Goal: Transaction & Acquisition: Download file/media

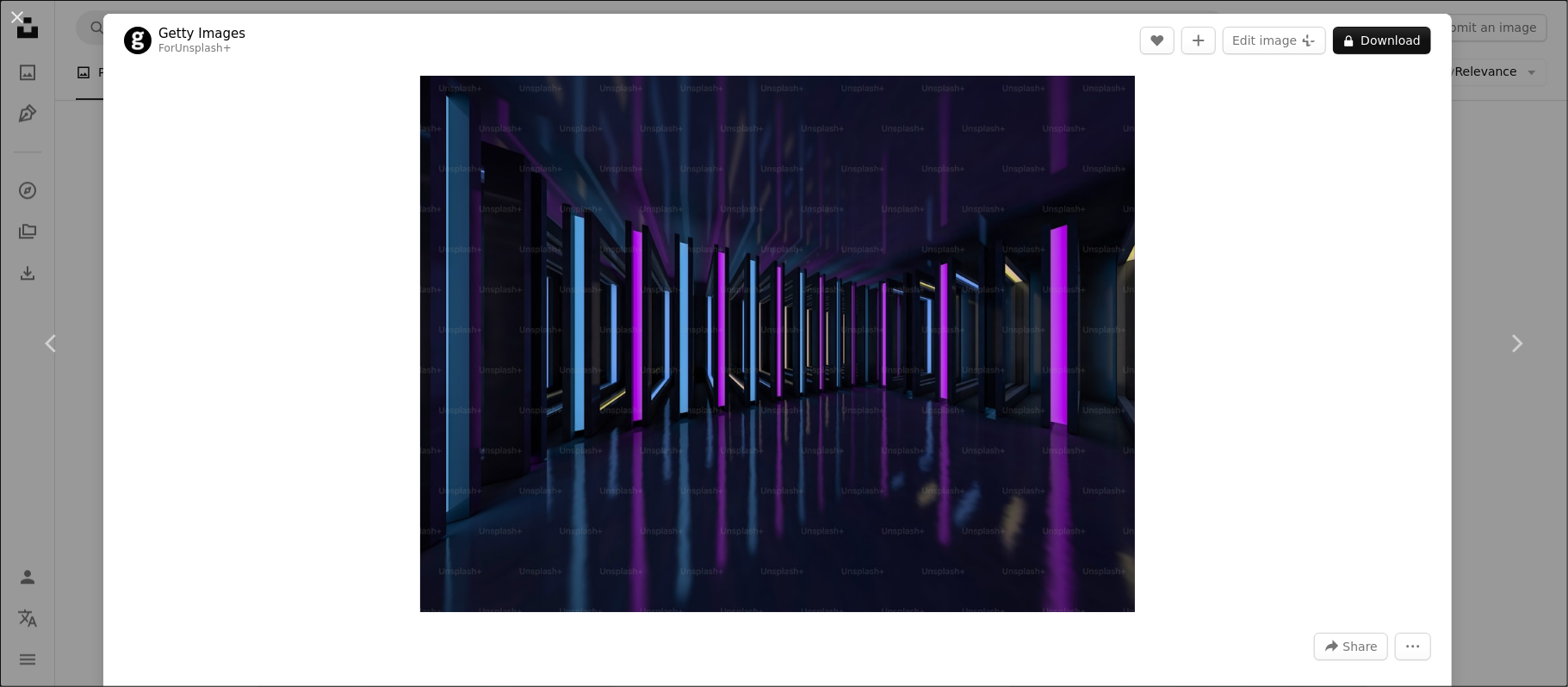
scroll to position [26929, 0]
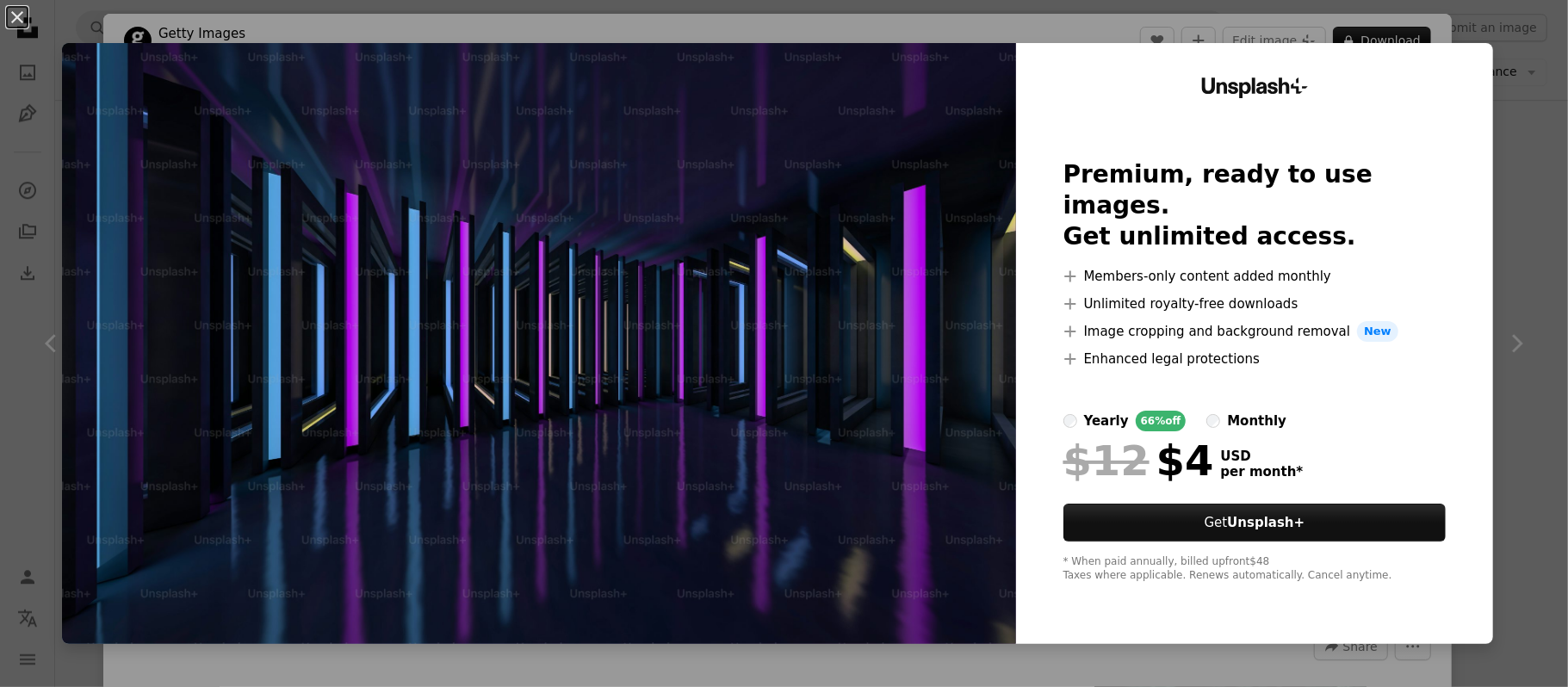
click at [809, 218] on img at bounding box center [539, 344] width 954 height 601
click at [15, 18] on button "An X shape" at bounding box center [17, 17] width 21 height 21
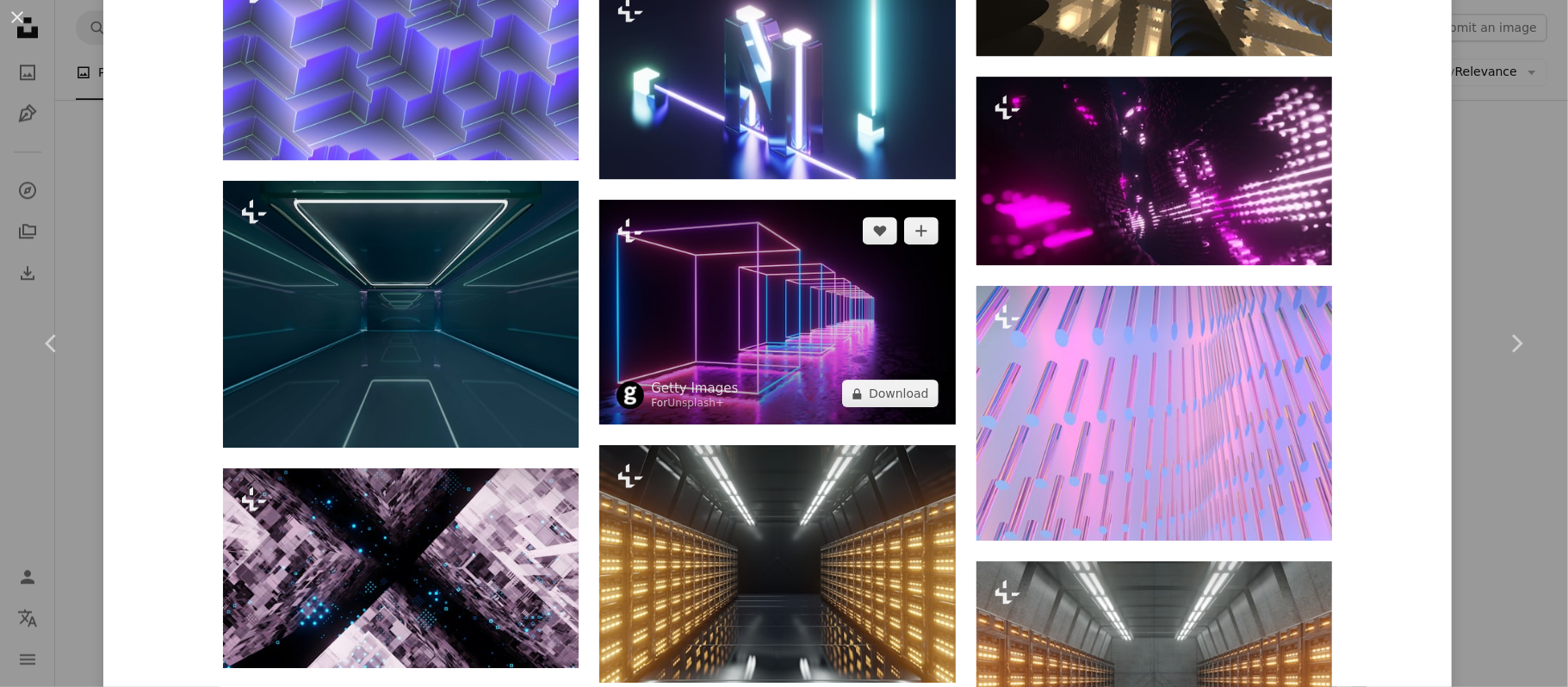
scroll to position [3978, 0]
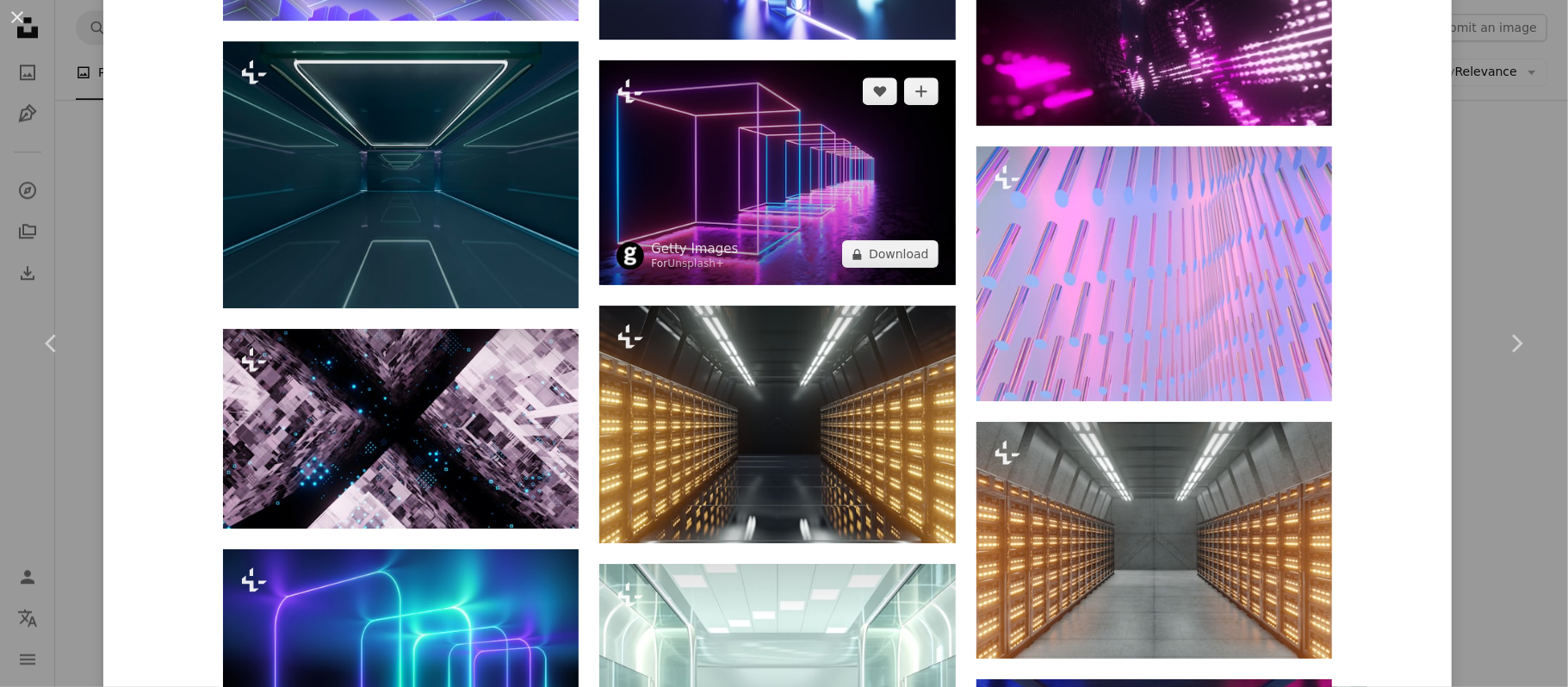
click at [792, 204] on img at bounding box center [777, 173] width 356 height 224
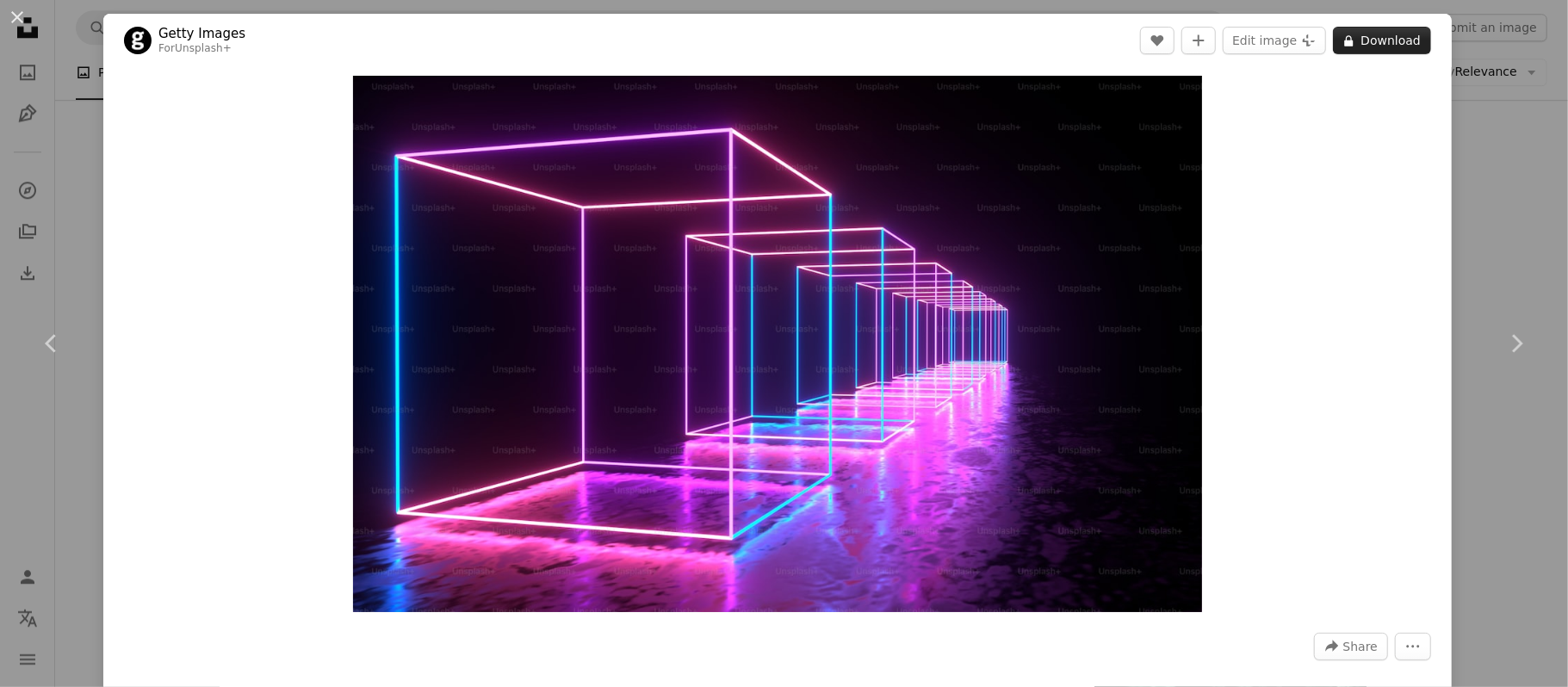
click at [1369, 39] on button "A lock Download" at bounding box center [1382, 41] width 98 height 28
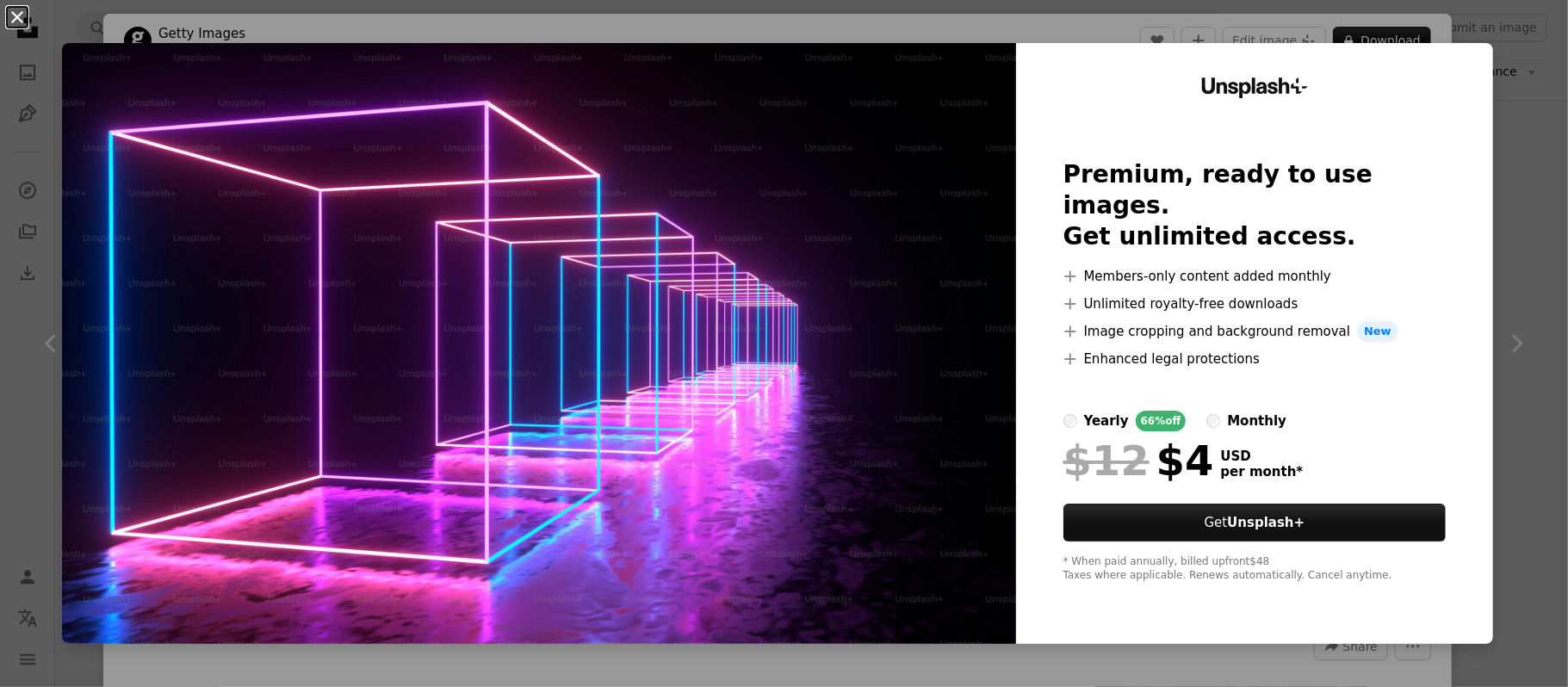
click at [18, 19] on button "An X shape" at bounding box center [17, 17] width 21 height 21
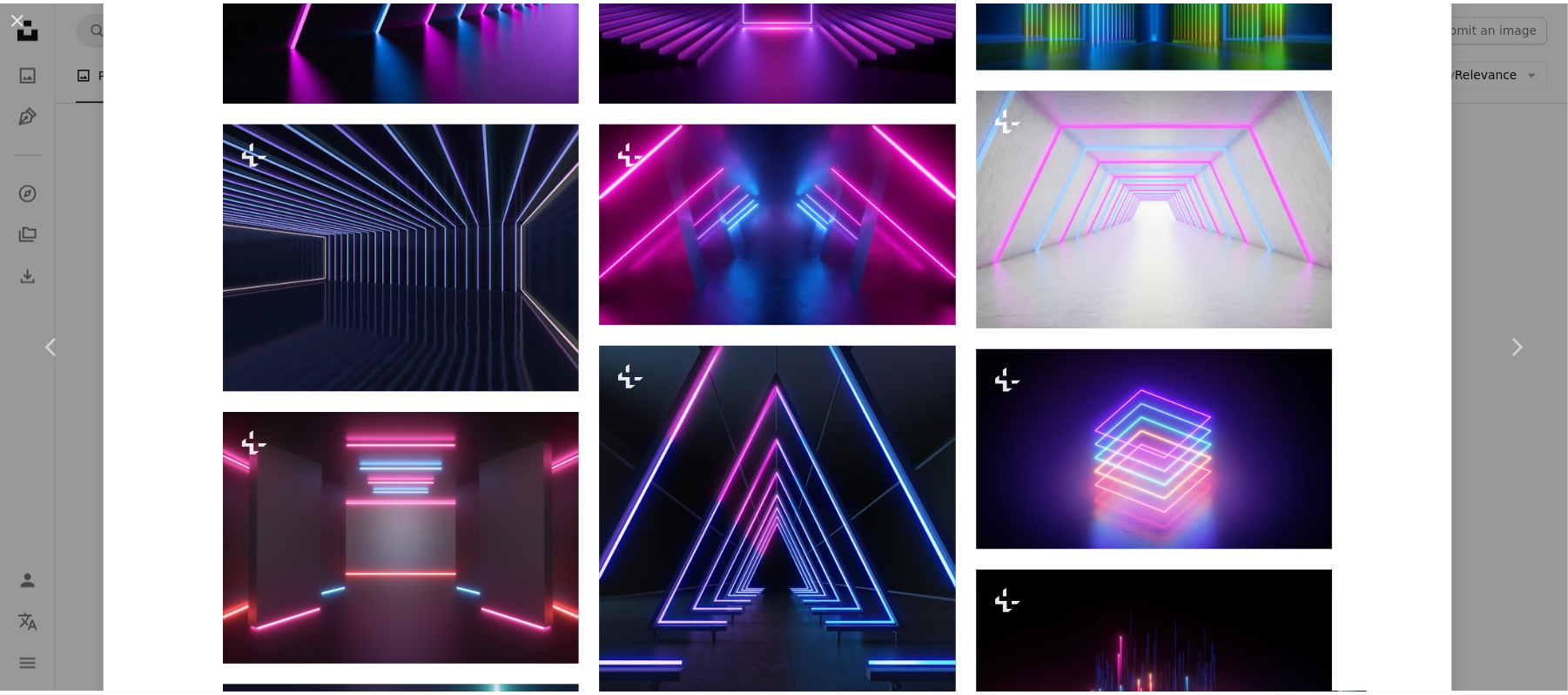
scroll to position [1237, 0]
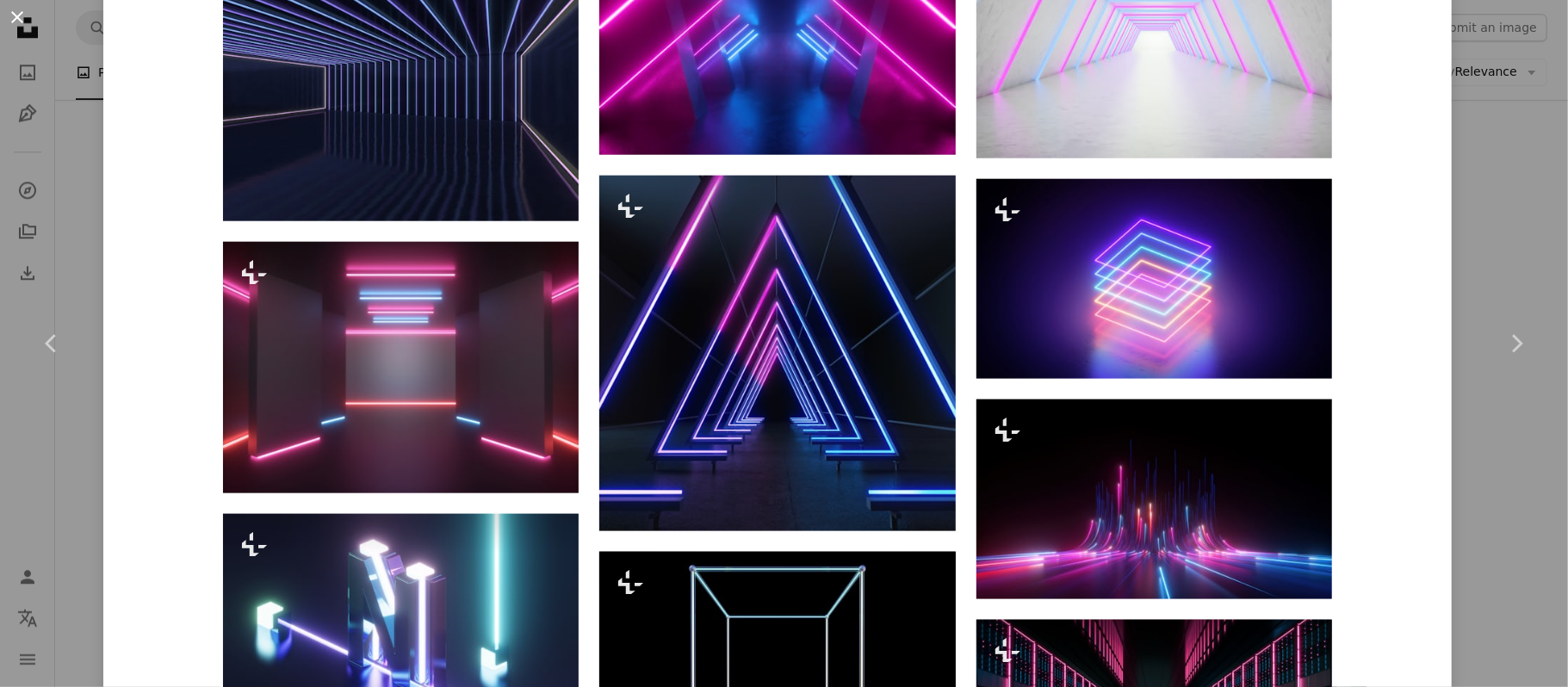
click at [28, 28] on button "An X shape" at bounding box center [17, 17] width 21 height 21
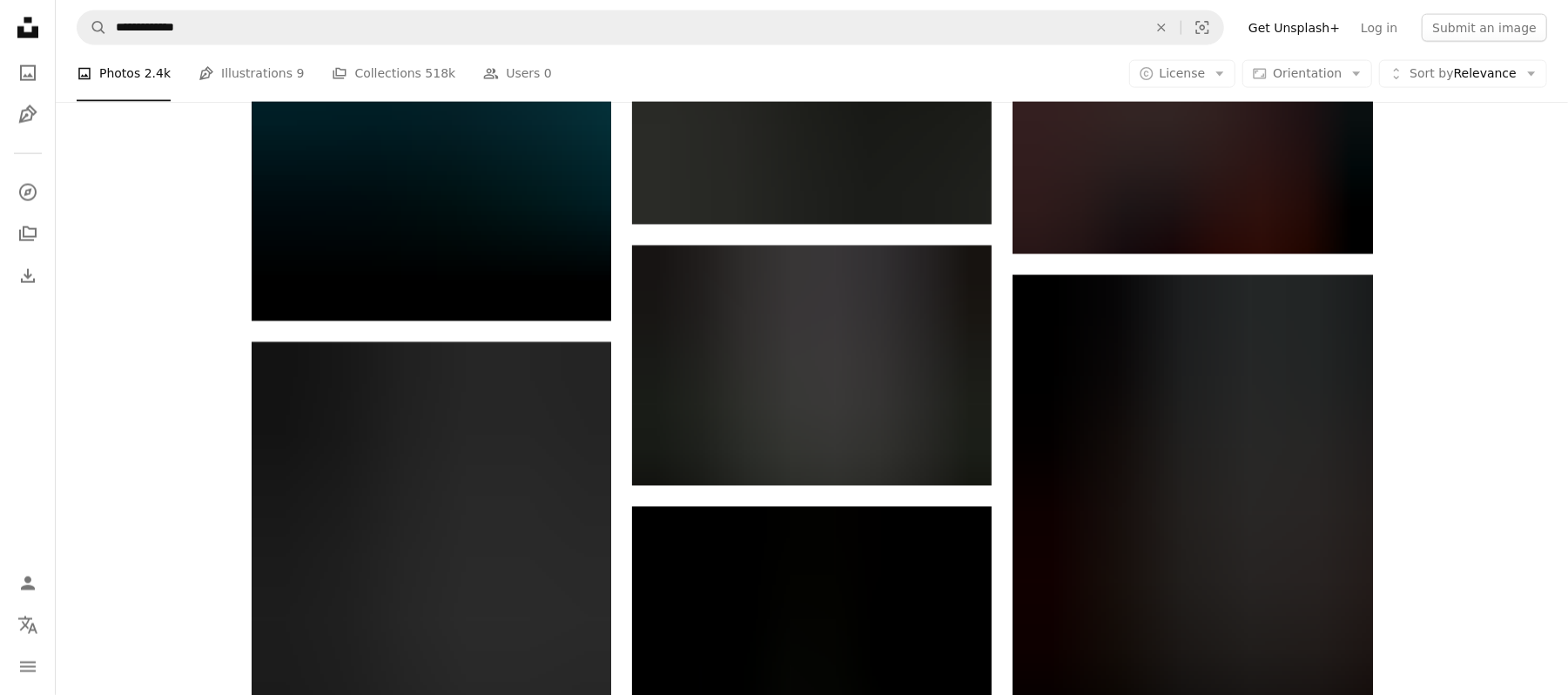
scroll to position [39316, 0]
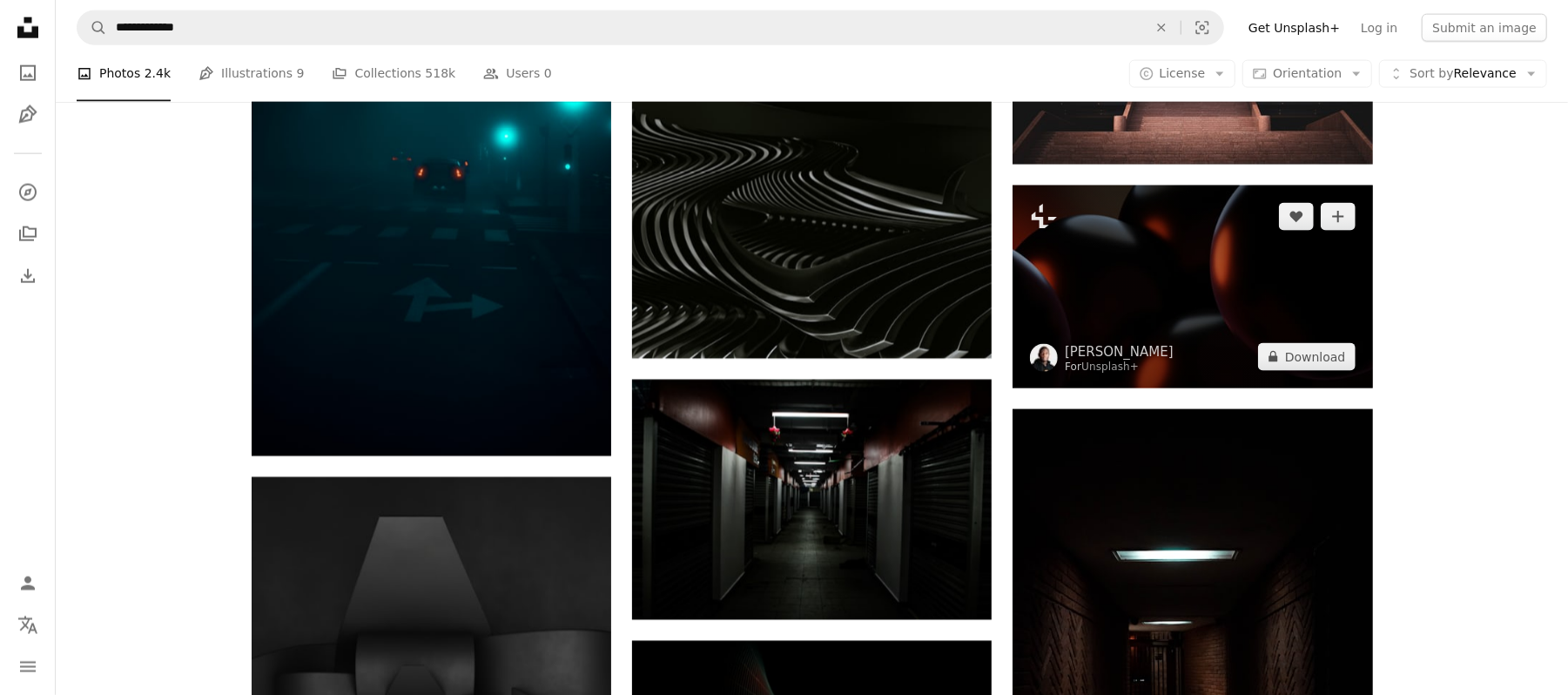
click at [1240, 310] on img at bounding box center [1193, 286] width 360 height 202
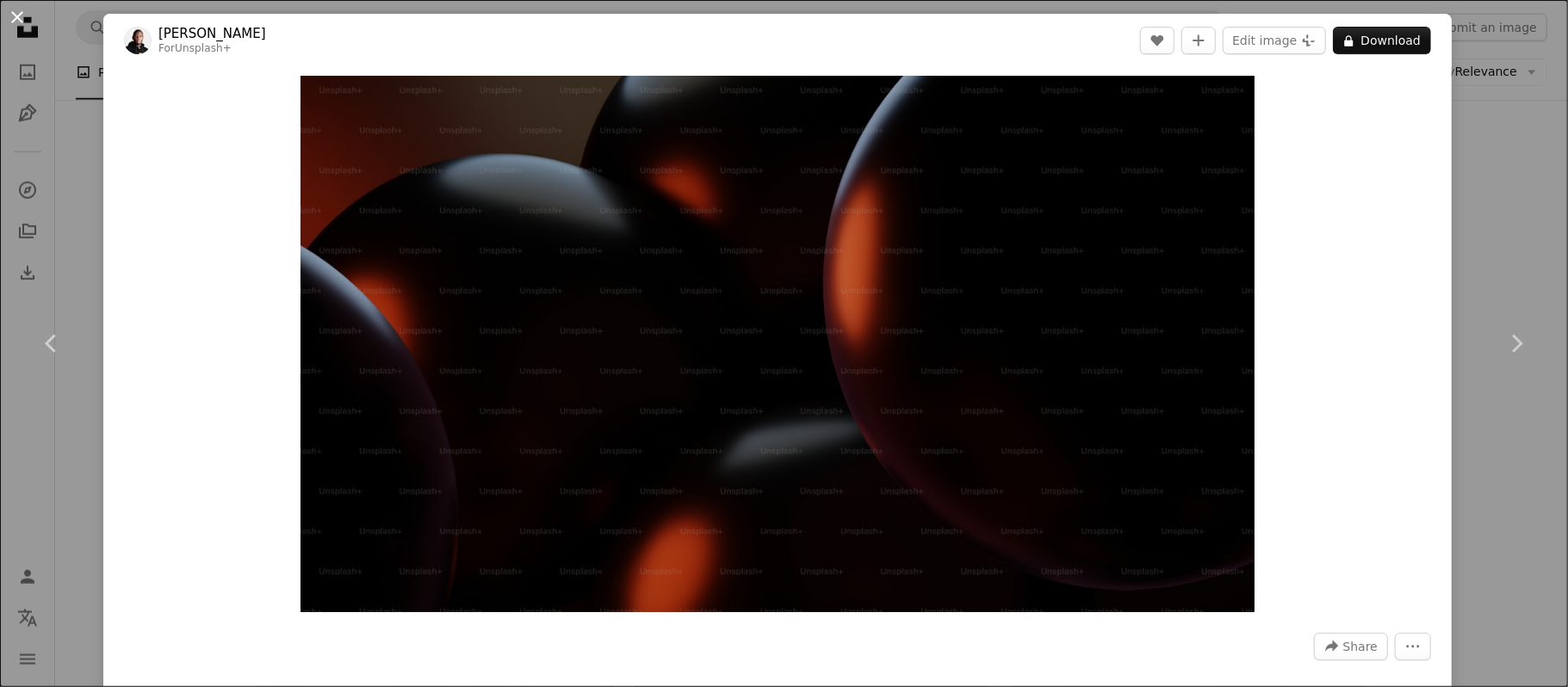
click at [10, 12] on button "An X shape" at bounding box center [17, 17] width 21 height 21
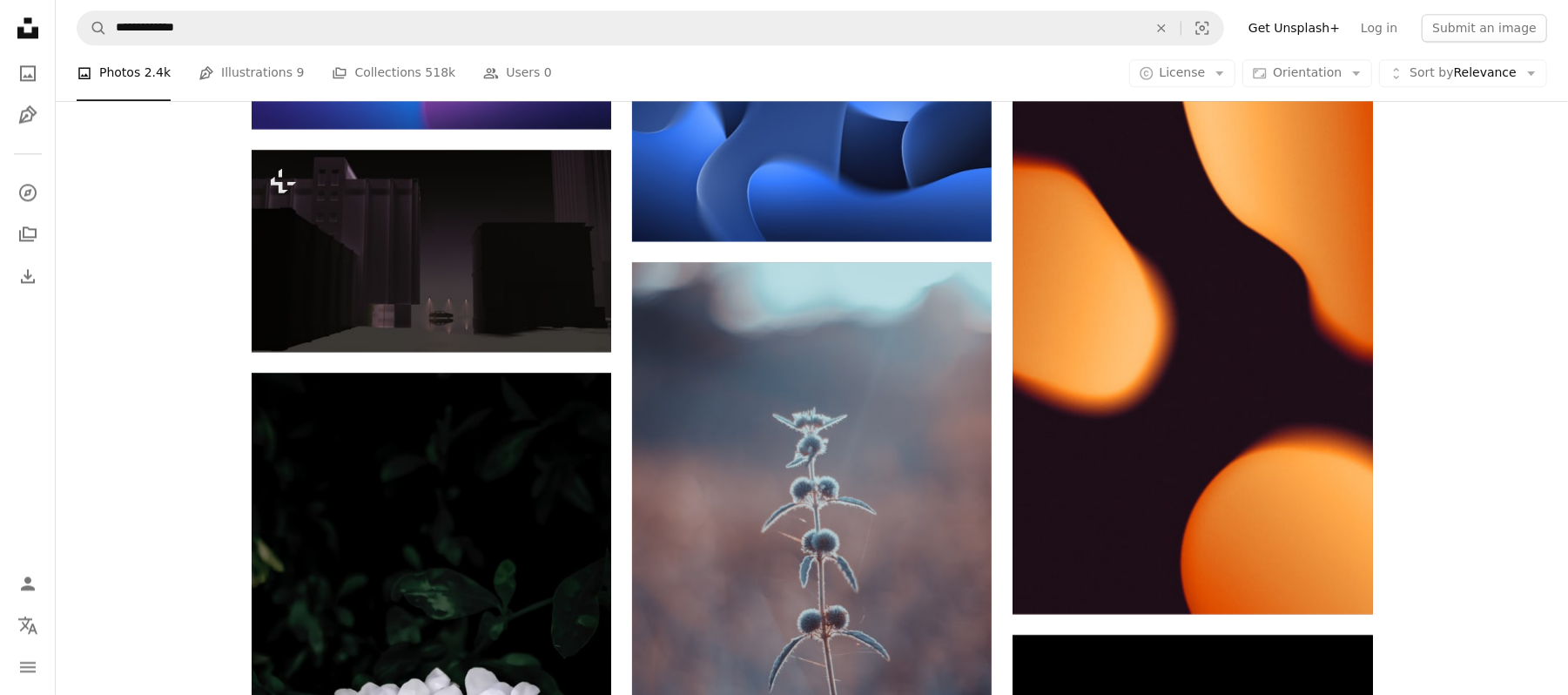
scroll to position [2941, 0]
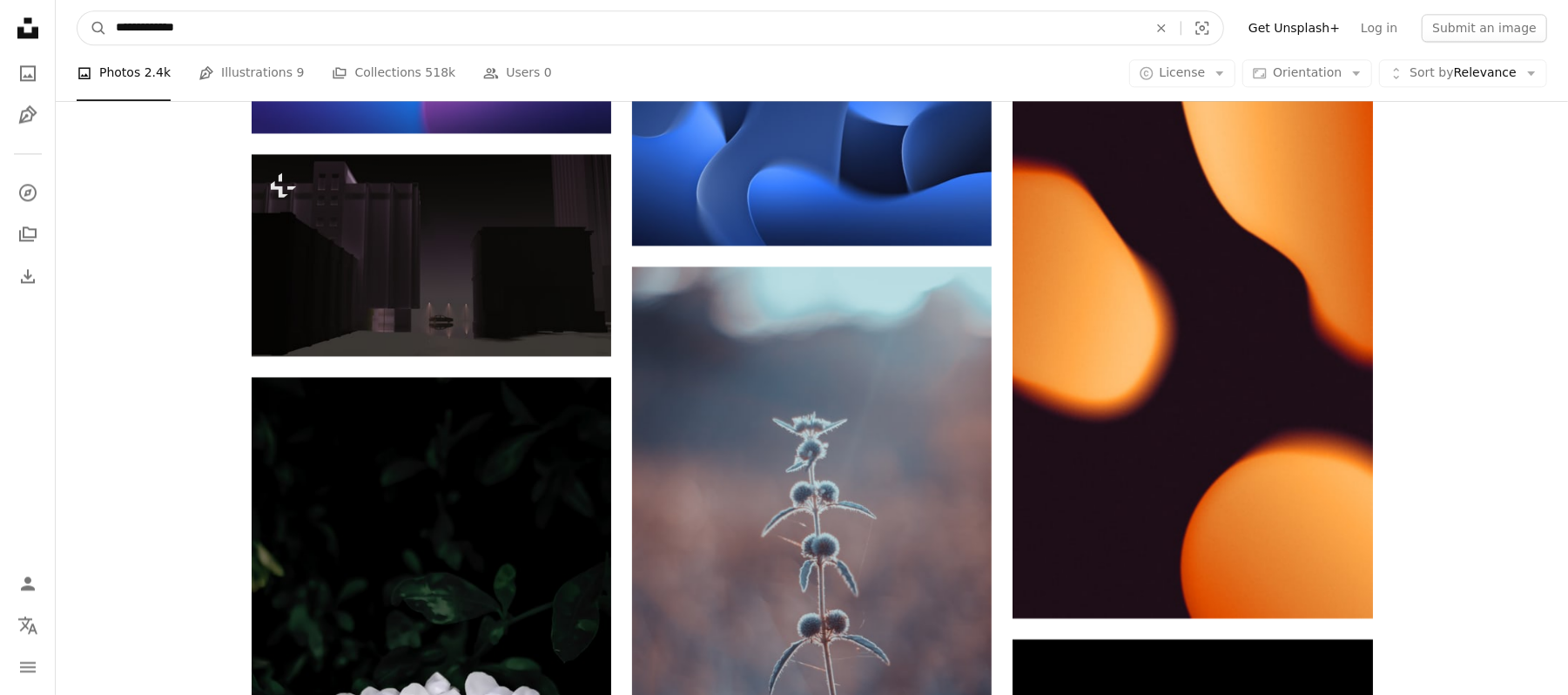
drag, startPoint x: 258, startPoint y: 23, endPoint x: 134, endPoint y: 31, distance: 124.3
click at [134, 31] on input "**********" at bounding box center [625, 28] width 1035 height 33
type input "********"
click at [78, 11] on button "A magnifying glass" at bounding box center [93, 28] width 30 height 33
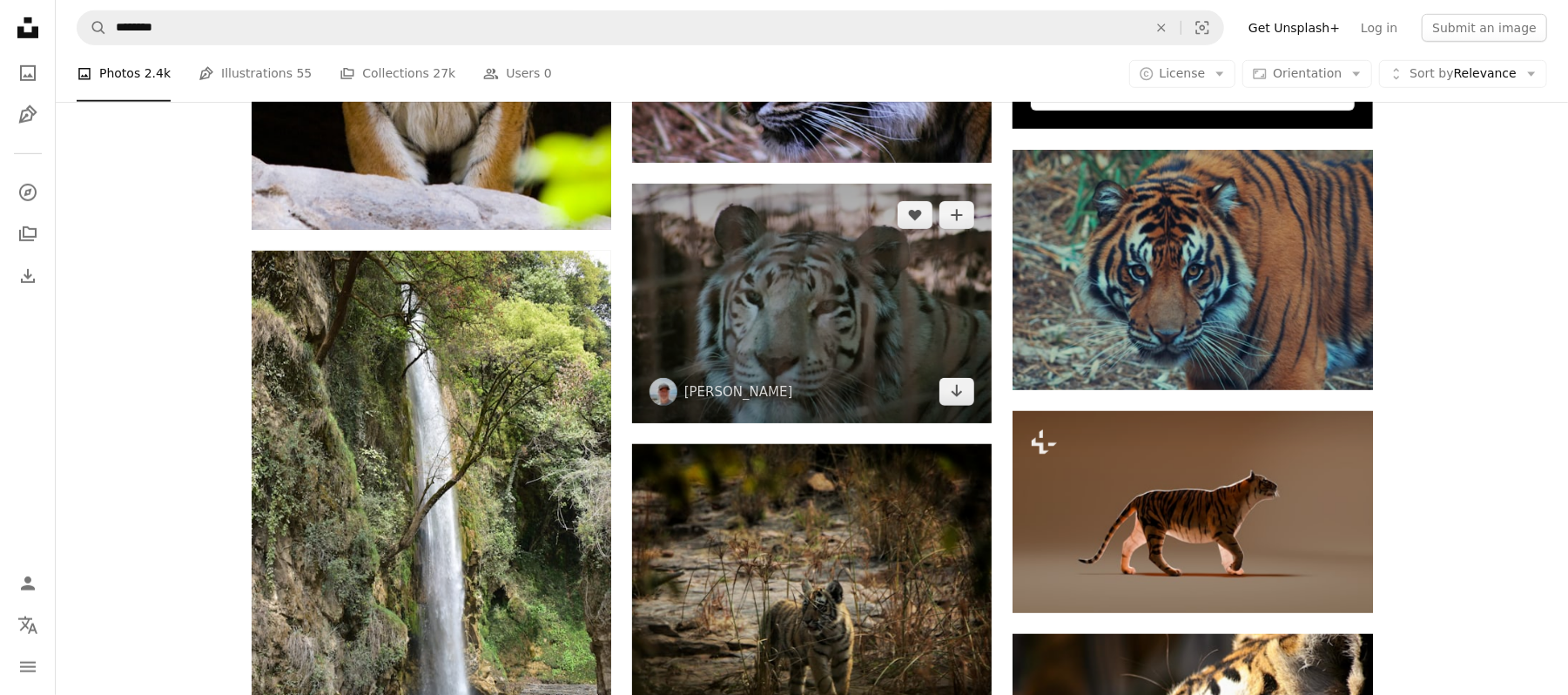
scroll to position [774, 0]
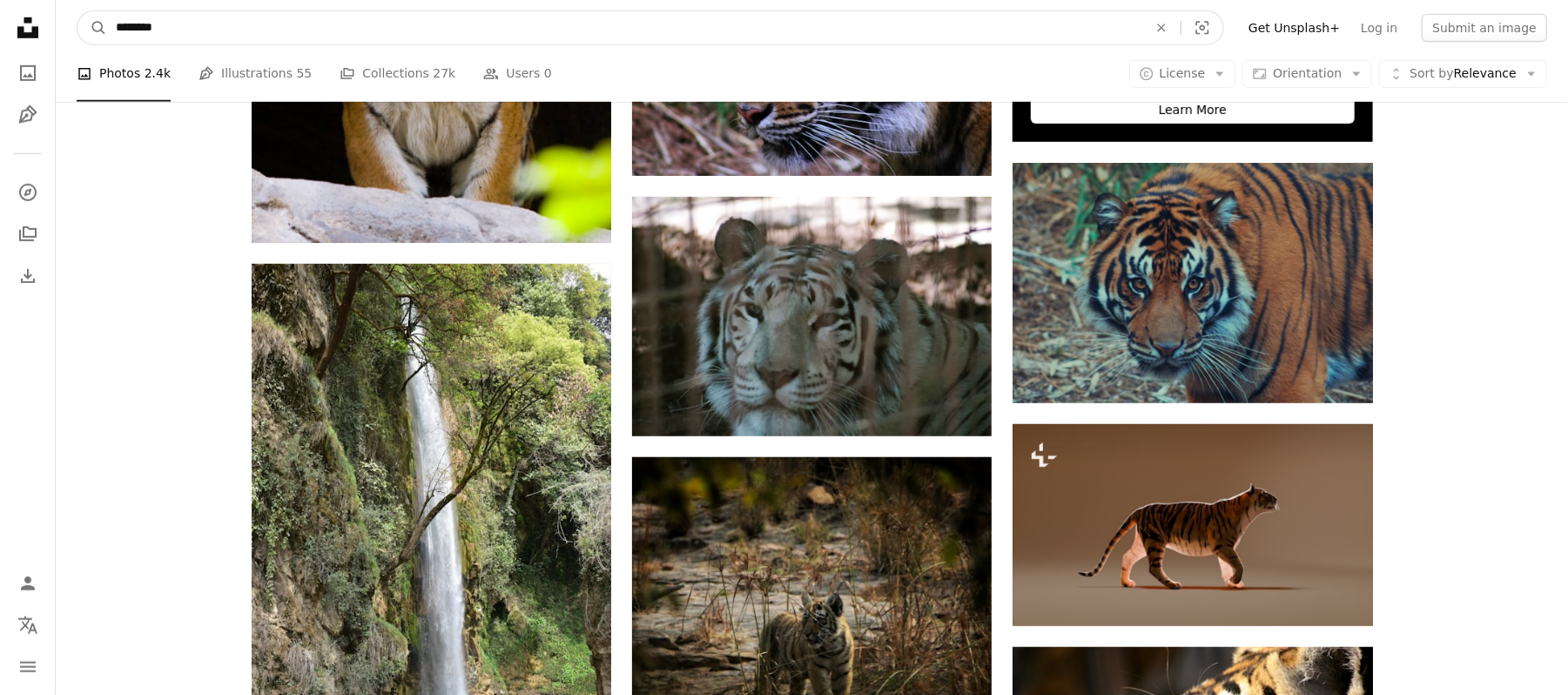
click at [285, 32] on input "********" at bounding box center [625, 28] width 1035 height 33
type input "**********"
click button "A magnifying glass" at bounding box center [93, 28] width 30 height 33
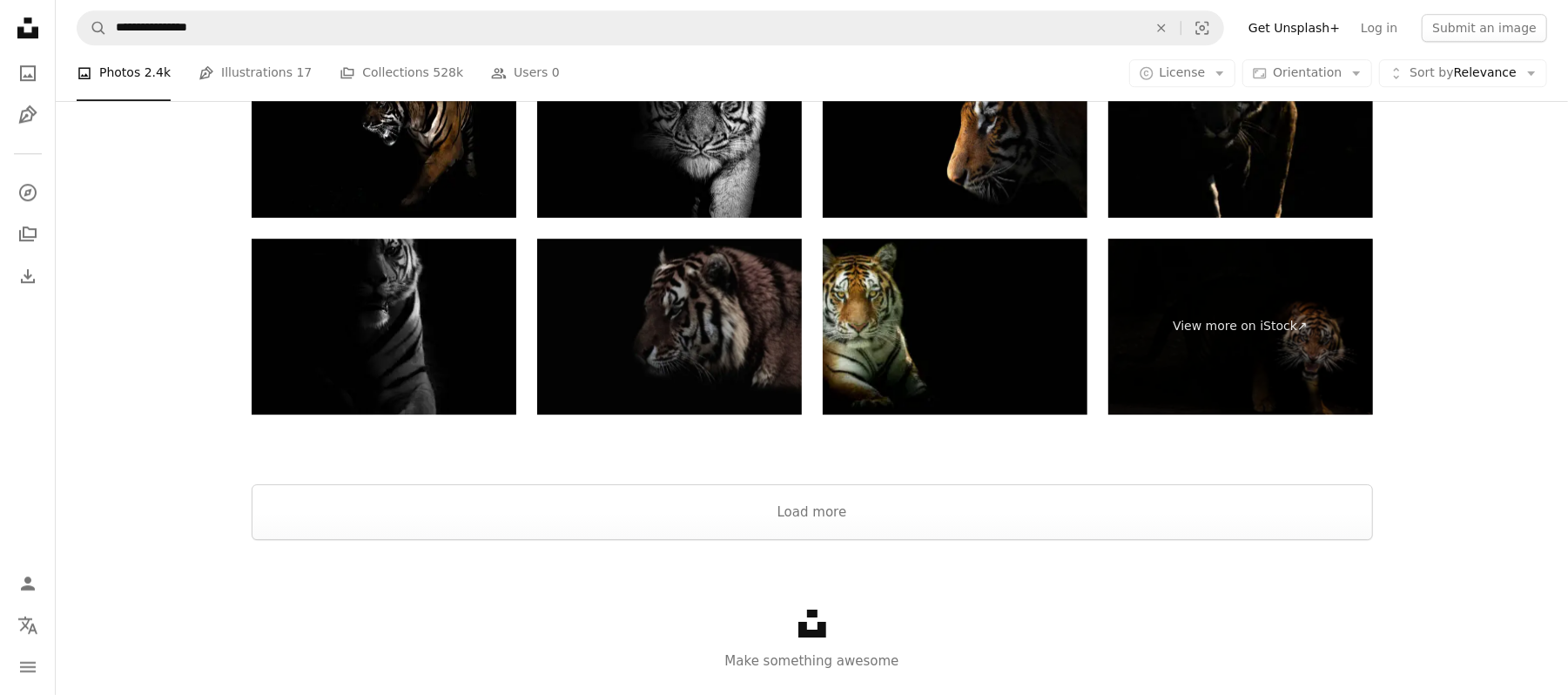
scroll to position [3751, 0]
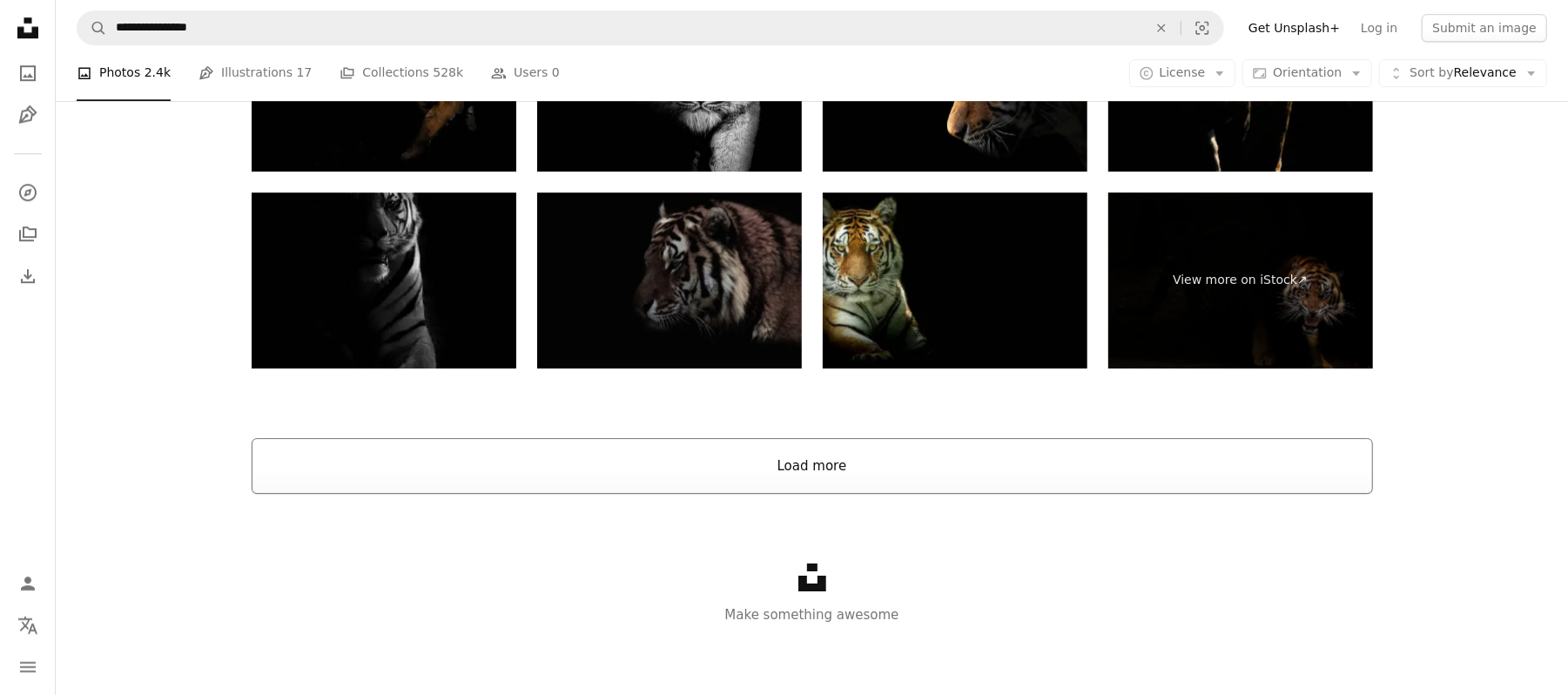
click at [688, 475] on button "Load more" at bounding box center [812, 466] width 1121 height 56
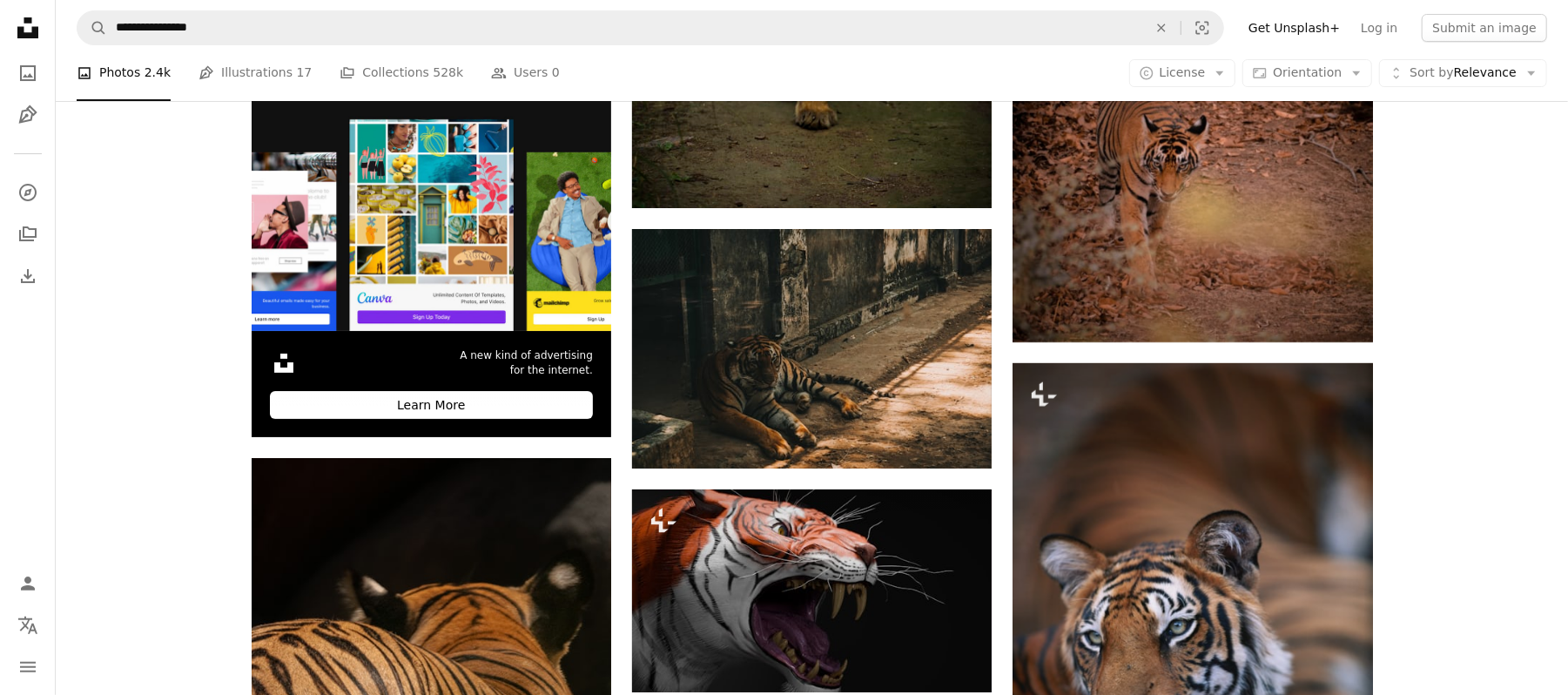
scroll to position [5299, 0]
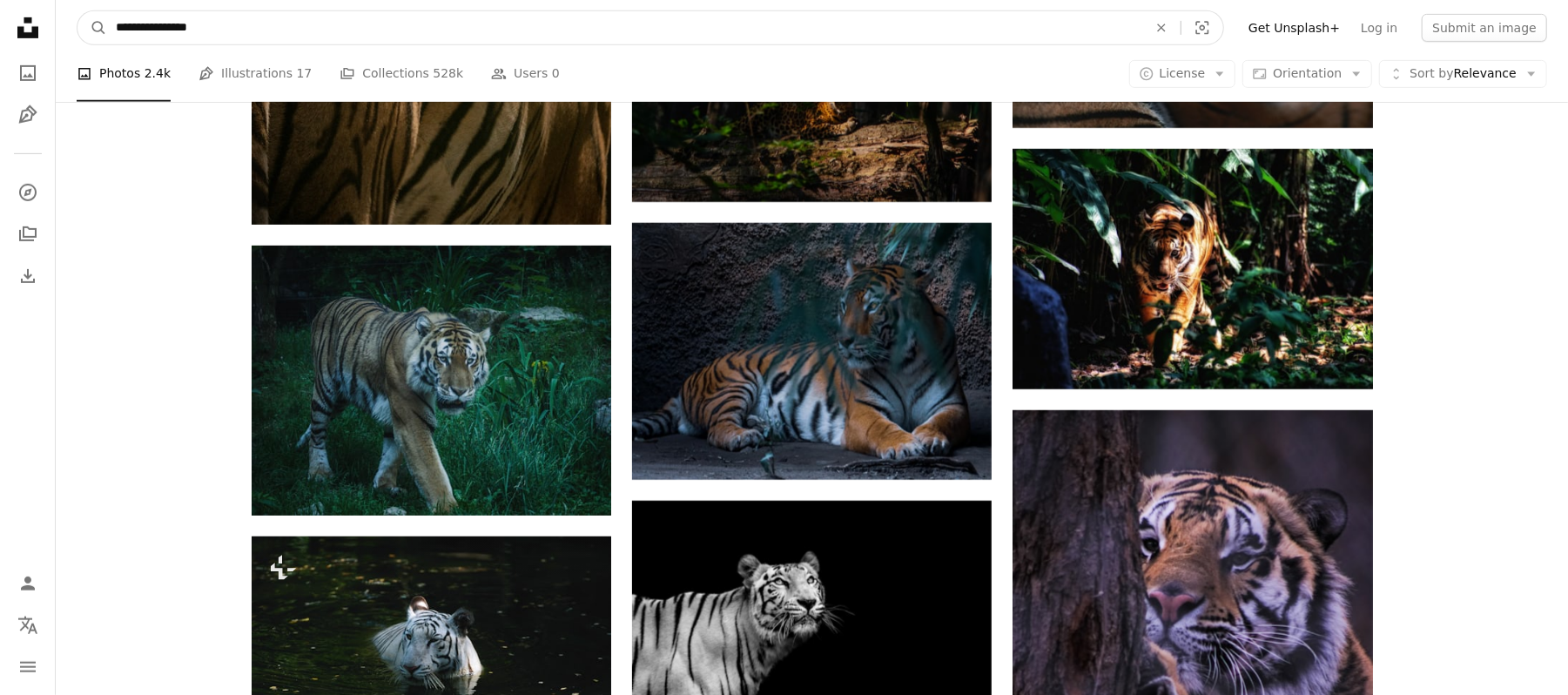
drag, startPoint x: 335, startPoint y: 16, endPoint x: 65, endPoint y: 51, distance: 272.3
click at [66, 52] on nav "**********" at bounding box center [812, 28] width 1512 height 56
type input "**********"
click button "A magnifying glass" at bounding box center [93, 28] width 30 height 33
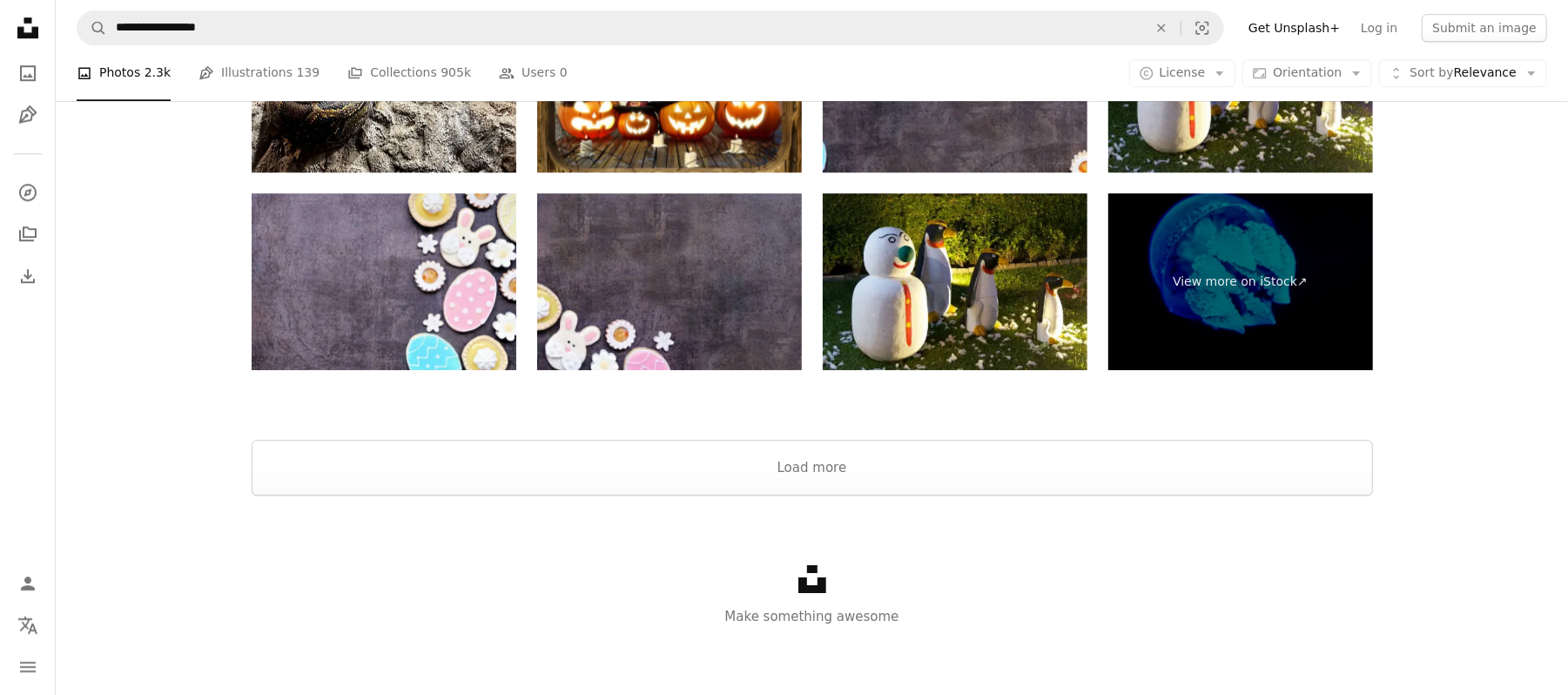
scroll to position [3718, 0]
click at [843, 470] on button "Load more" at bounding box center [812, 467] width 1121 height 56
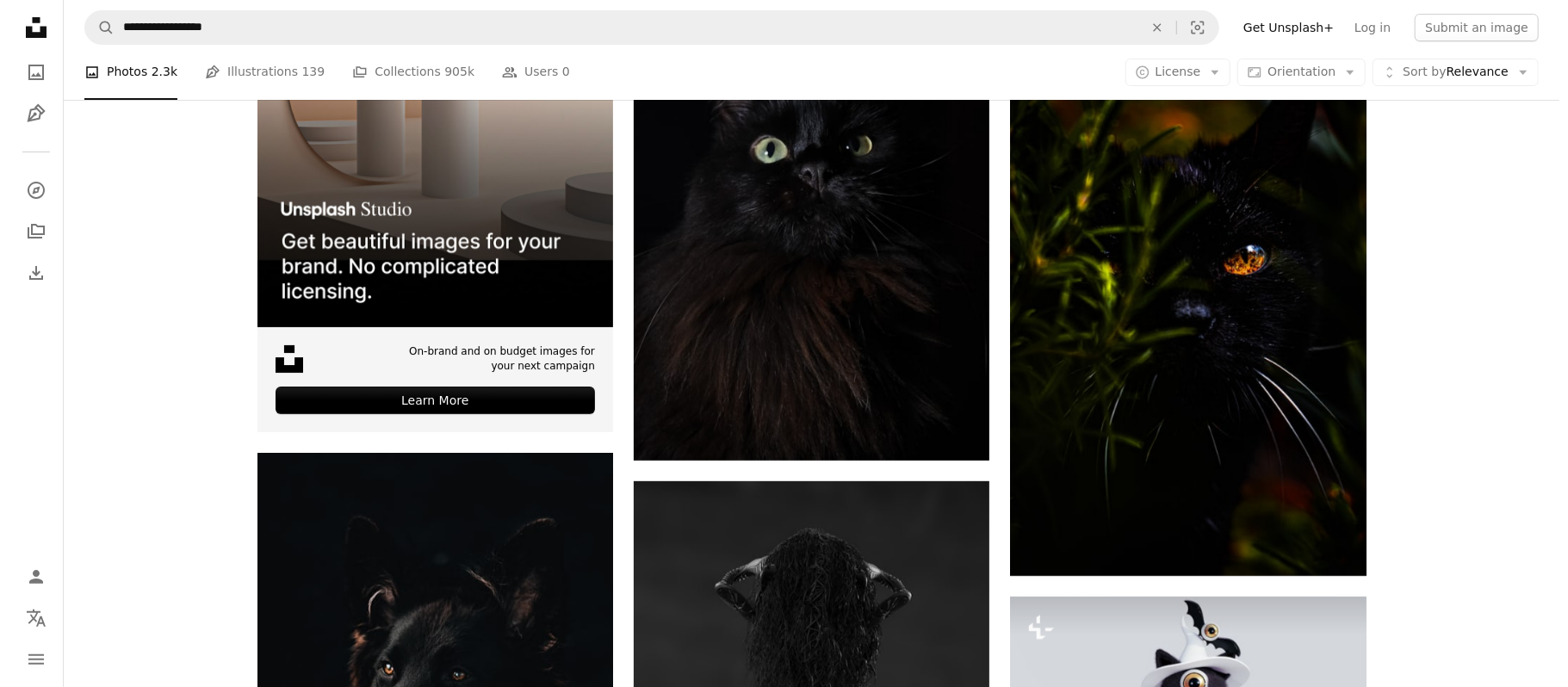
scroll to position [4593, 0]
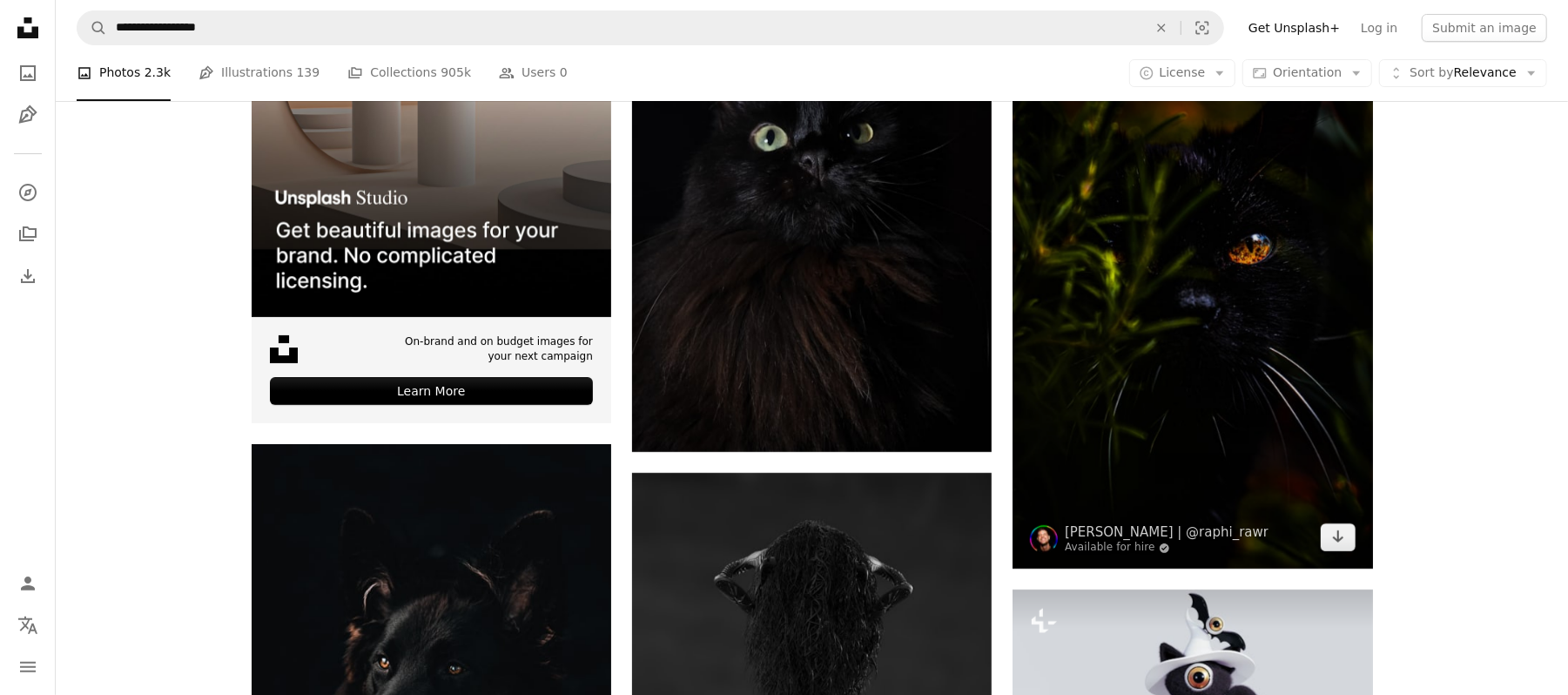
click at [1094, 347] on img at bounding box center [1193, 299] width 360 height 540
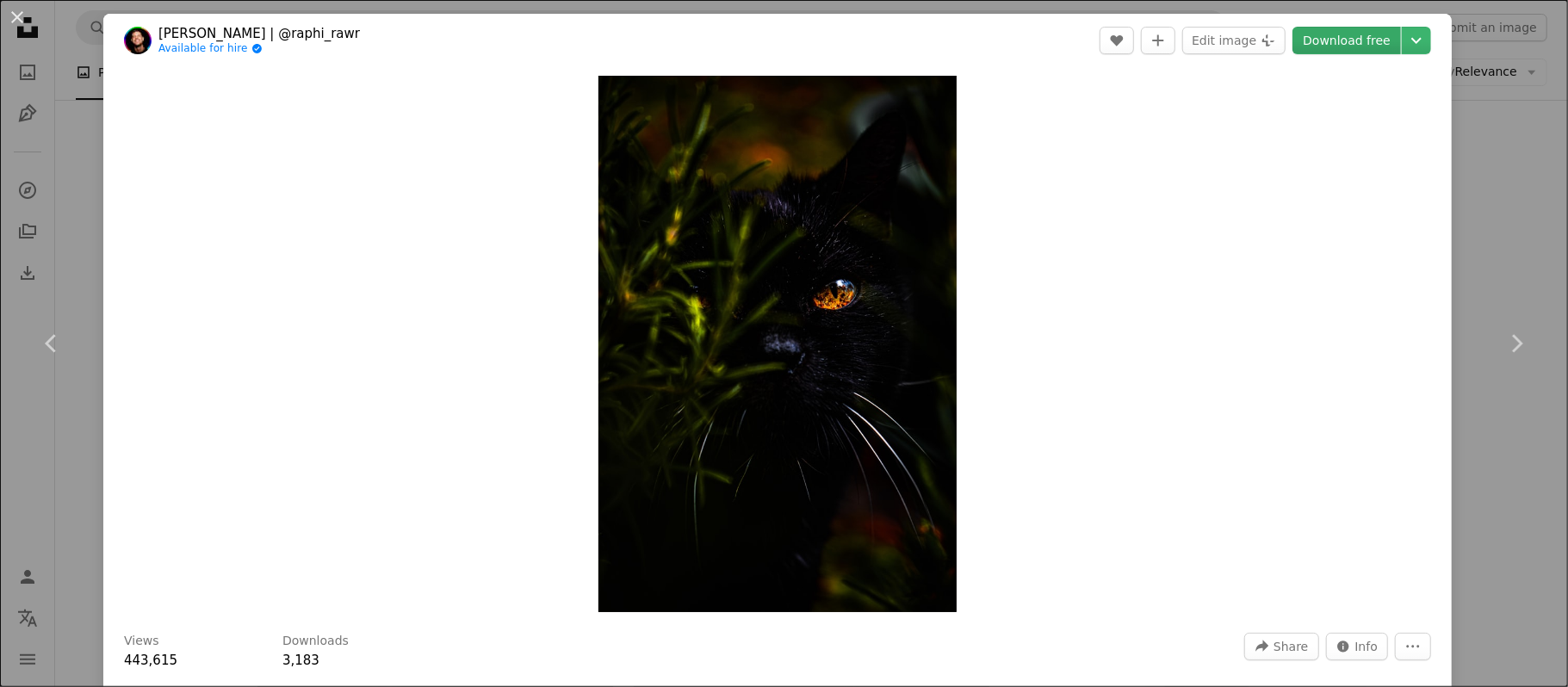
click at [1304, 47] on link "Download free" at bounding box center [1347, 41] width 109 height 28
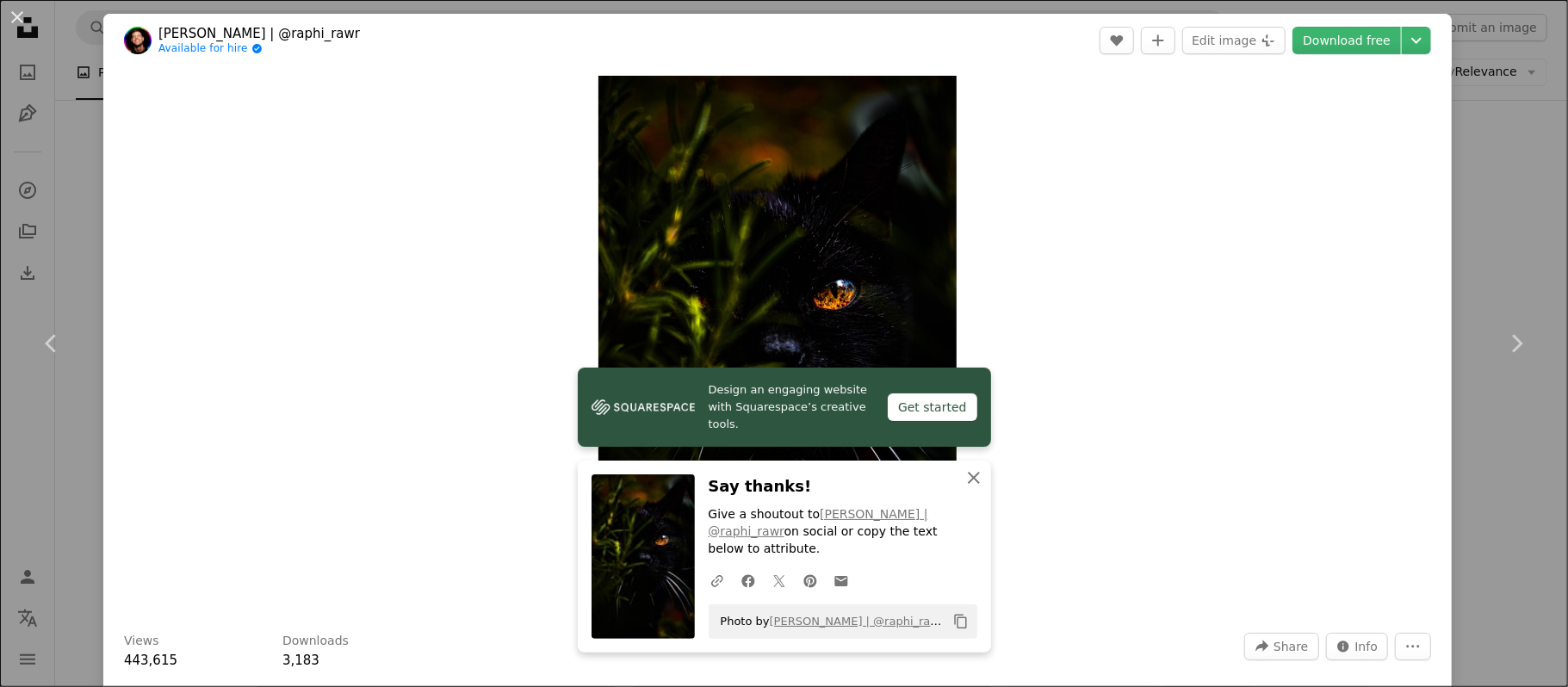
click at [970, 483] on icon "button" at bounding box center [974, 477] width 12 height 12
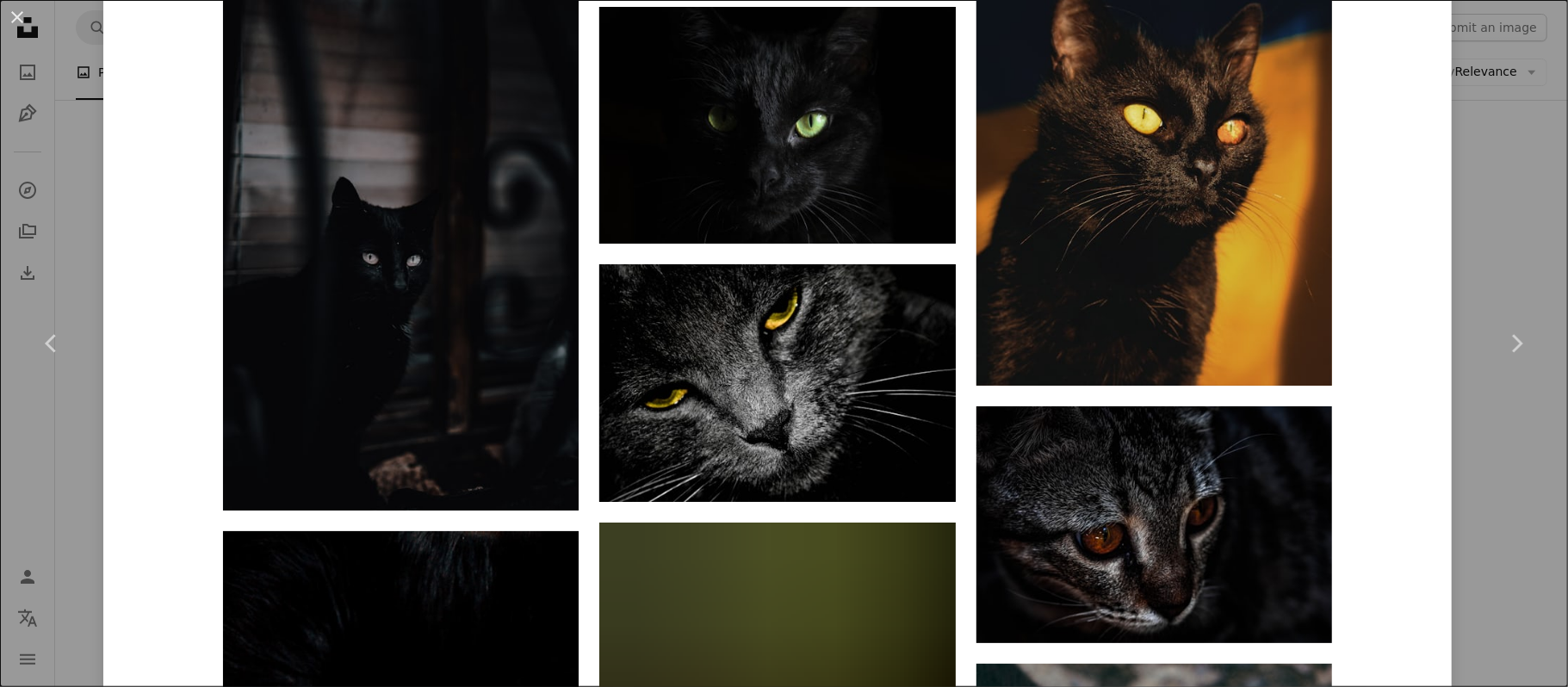
scroll to position [6426, 0]
